Goal: Transaction & Acquisition: Purchase product/service

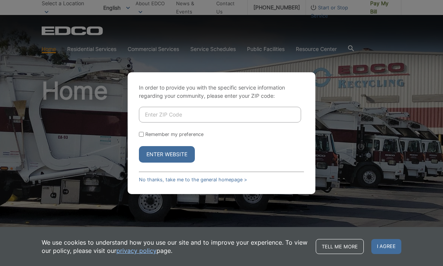
click at [210, 183] on link "No thanks, take me to the general homepage >" at bounding box center [193, 180] width 108 height 6
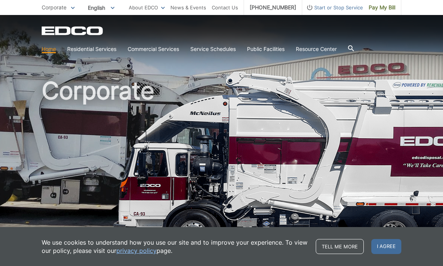
click at [382, 7] on span "Pay My Bill" at bounding box center [381, 7] width 27 height 8
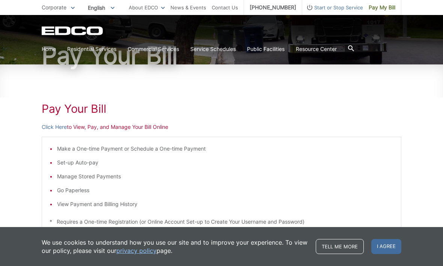
scroll to position [69, 0]
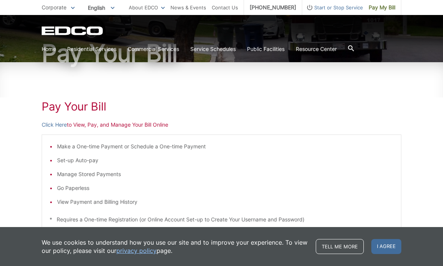
click at [56, 125] on link "Click Here" at bounding box center [54, 125] width 25 height 8
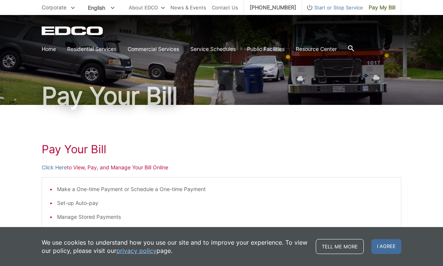
scroll to position [0, 0]
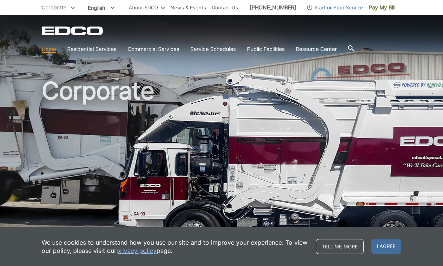
click at [382, 8] on span "Pay My Bill" at bounding box center [381, 7] width 27 height 8
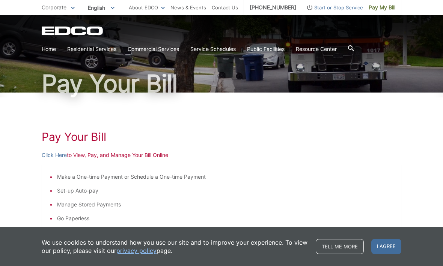
scroll to position [39, 0]
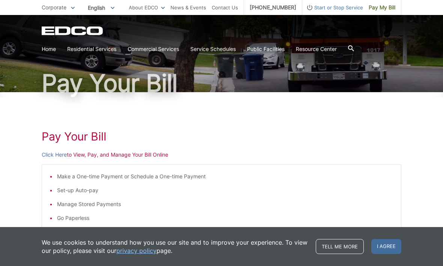
click at [129, 156] on p "Click Here to View, Pay, and Manage Your Bill Online" at bounding box center [221, 155] width 359 height 8
click at [59, 155] on link "Click Here" at bounding box center [54, 155] width 25 height 8
